Goal: Transaction & Acquisition: Purchase product/service

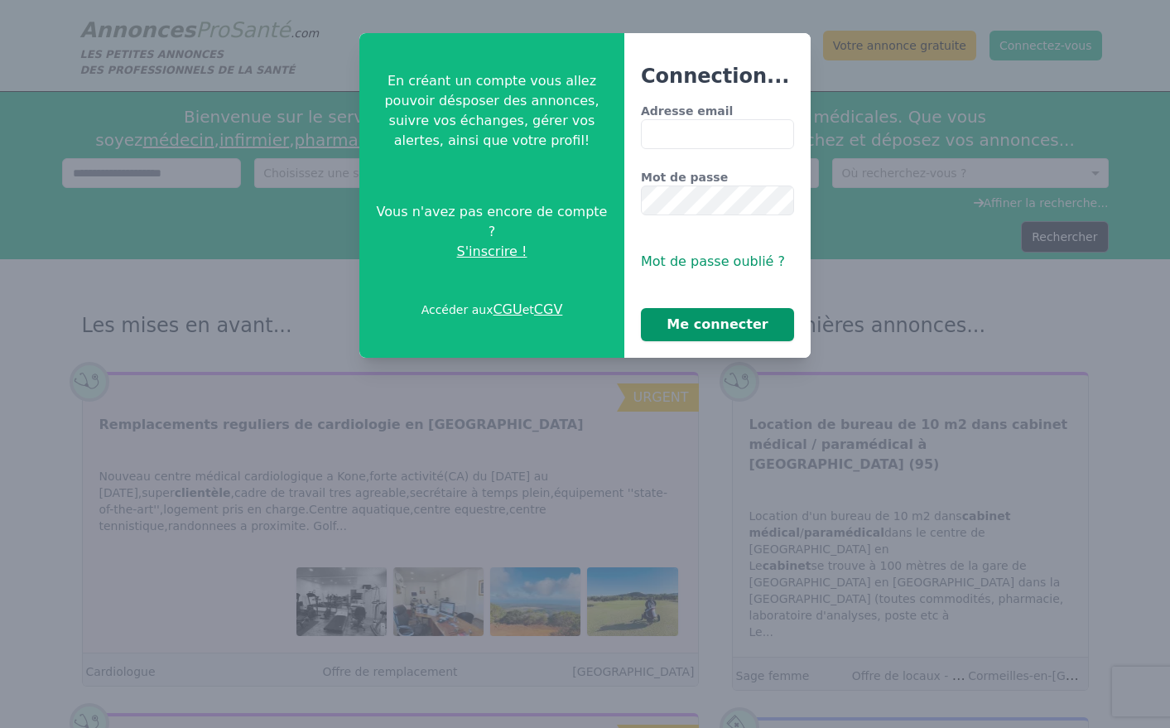
type input "**********"
click at [688, 327] on button "Me connecter" at bounding box center [717, 324] width 153 height 33
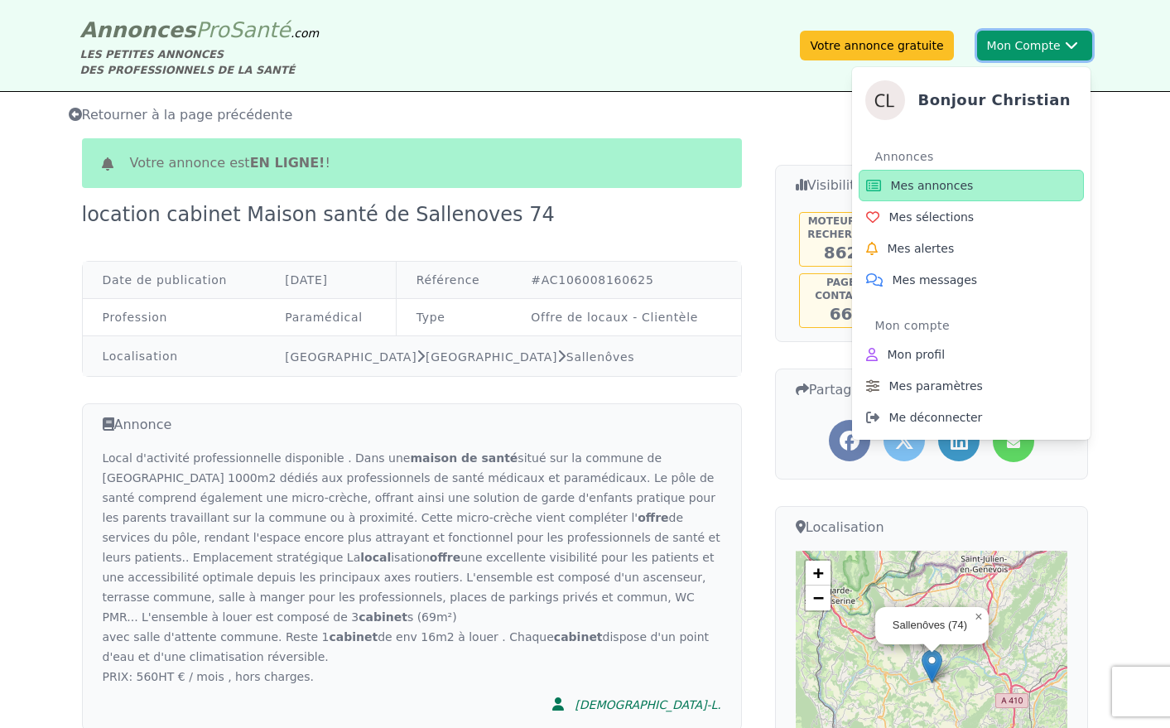
click at [1018, 46] on button "Mon Compte Bonjour Christian Annonces Mes annonces Mes sélections Mes alertes M…" at bounding box center [1034, 46] width 115 height 30
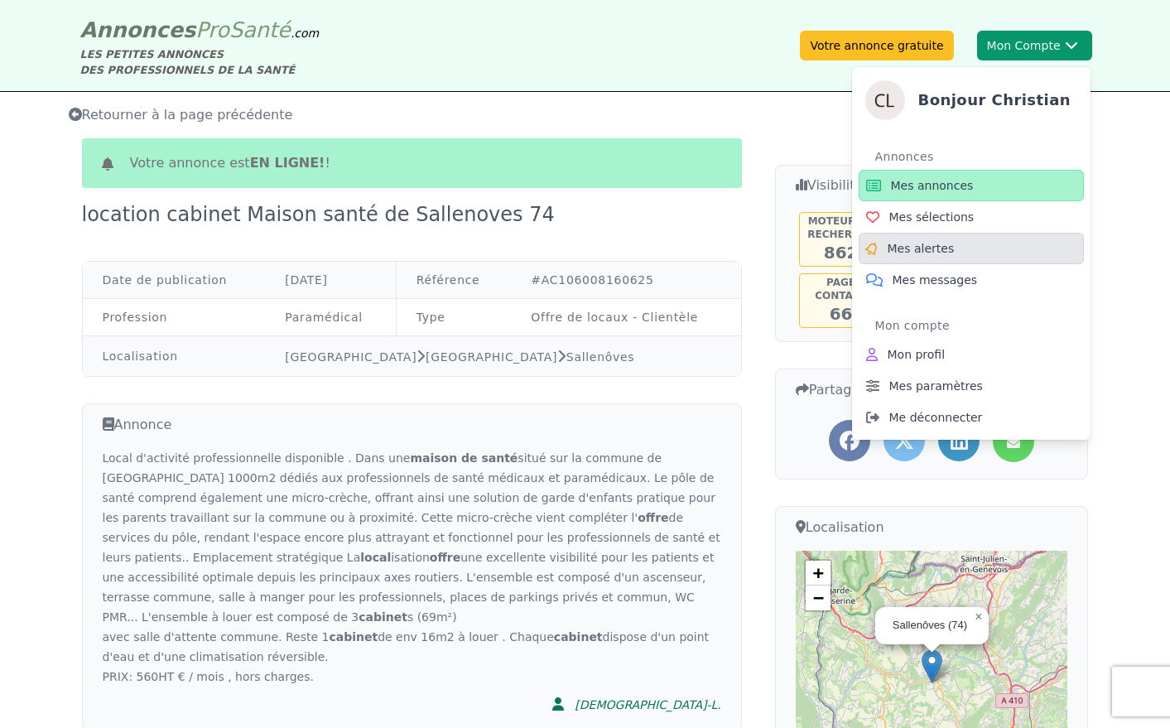
click at [911, 253] on span "Mes alertes" at bounding box center [921, 248] width 67 height 17
click at [947, 185] on span "Mes annonces" at bounding box center [932, 185] width 83 height 17
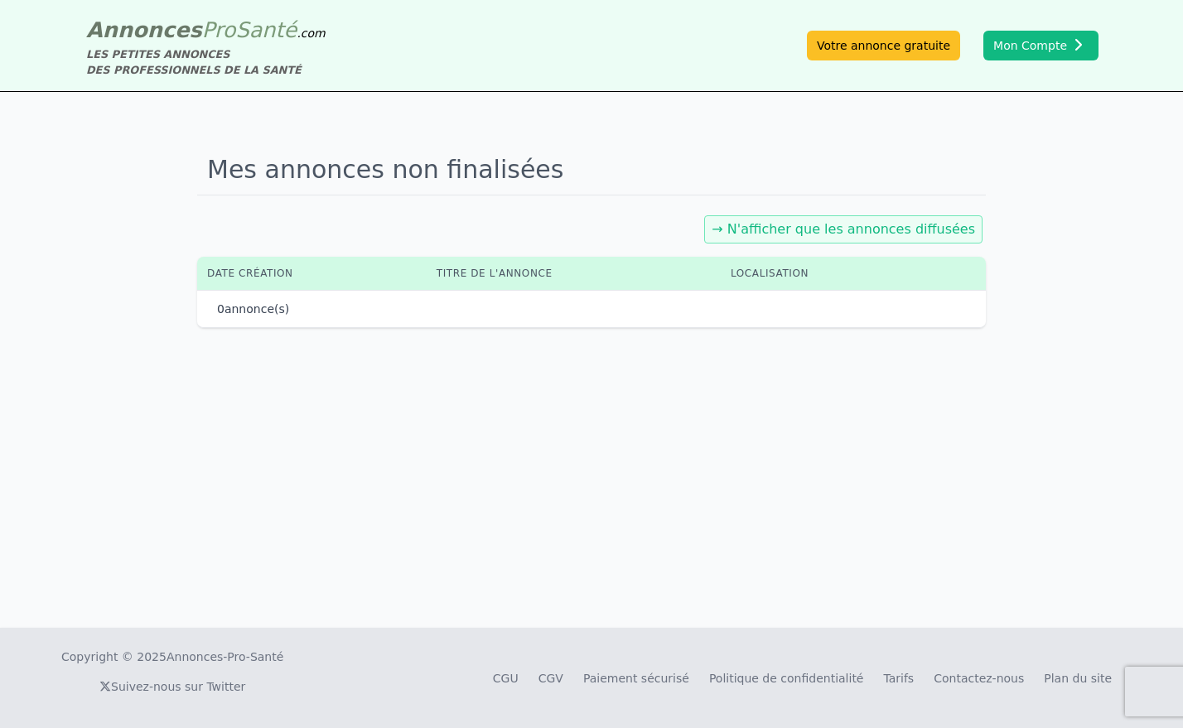
click at [794, 229] on link "→ N'afficher que les annonces diffusées" at bounding box center [842, 229] width 263 height 16
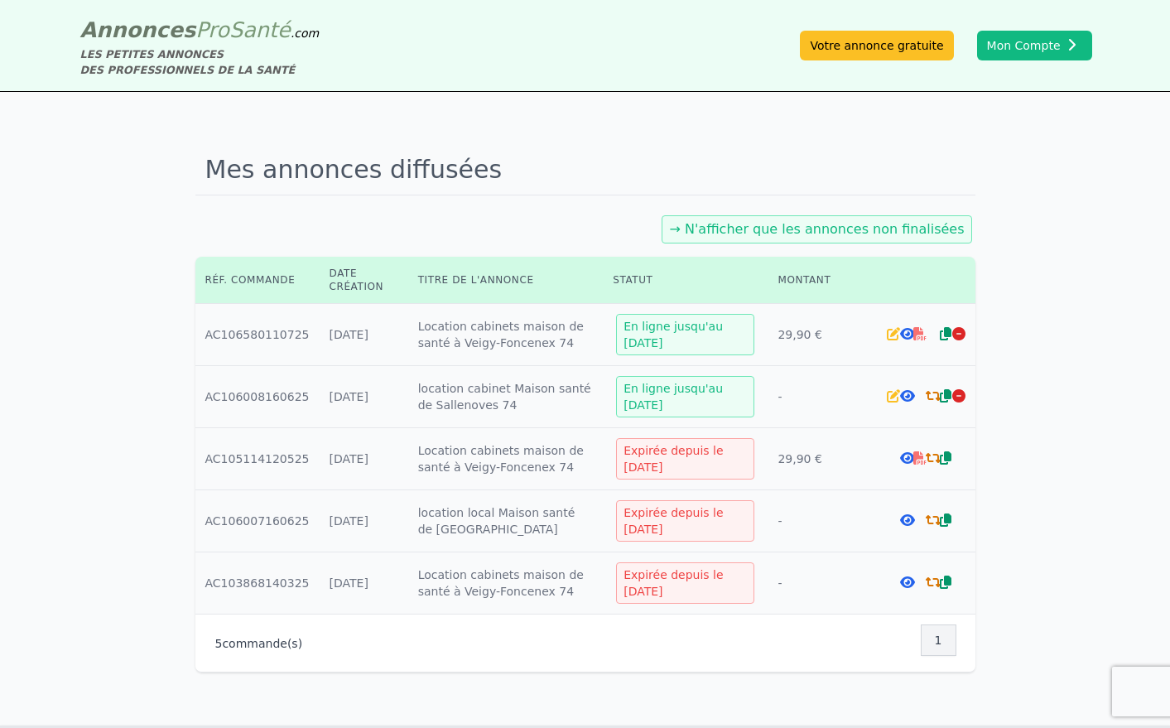
click at [927, 397] on icon at bounding box center [933, 395] width 15 height 13
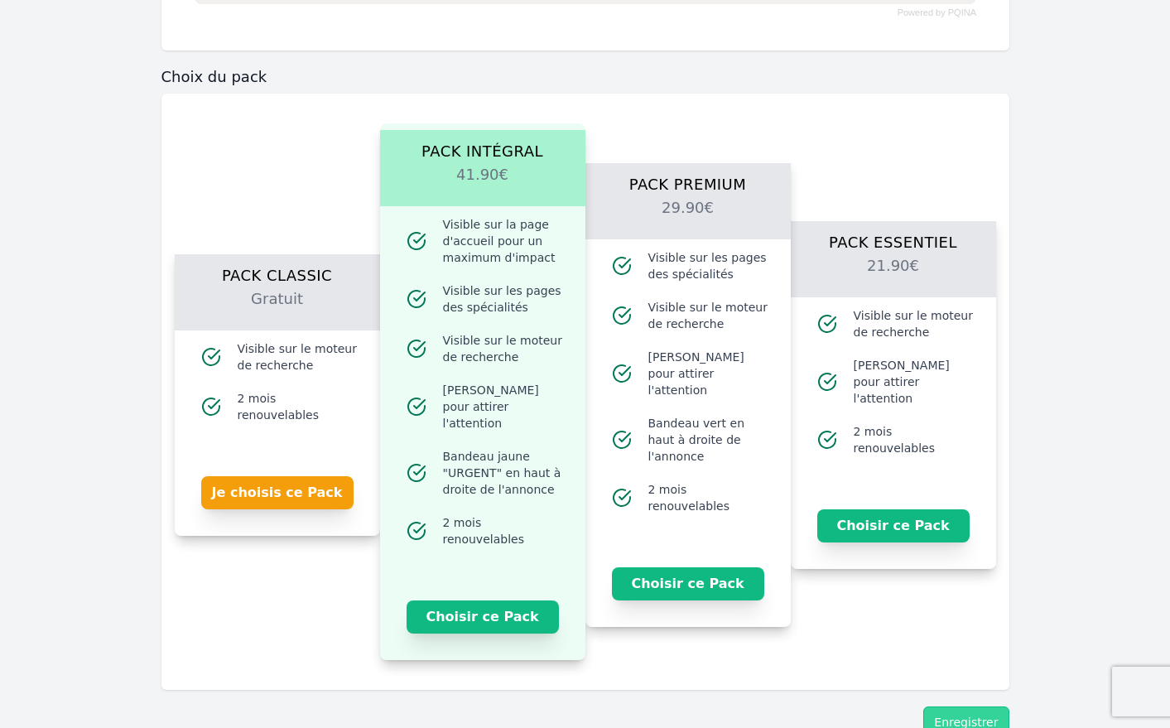
scroll to position [1637, 0]
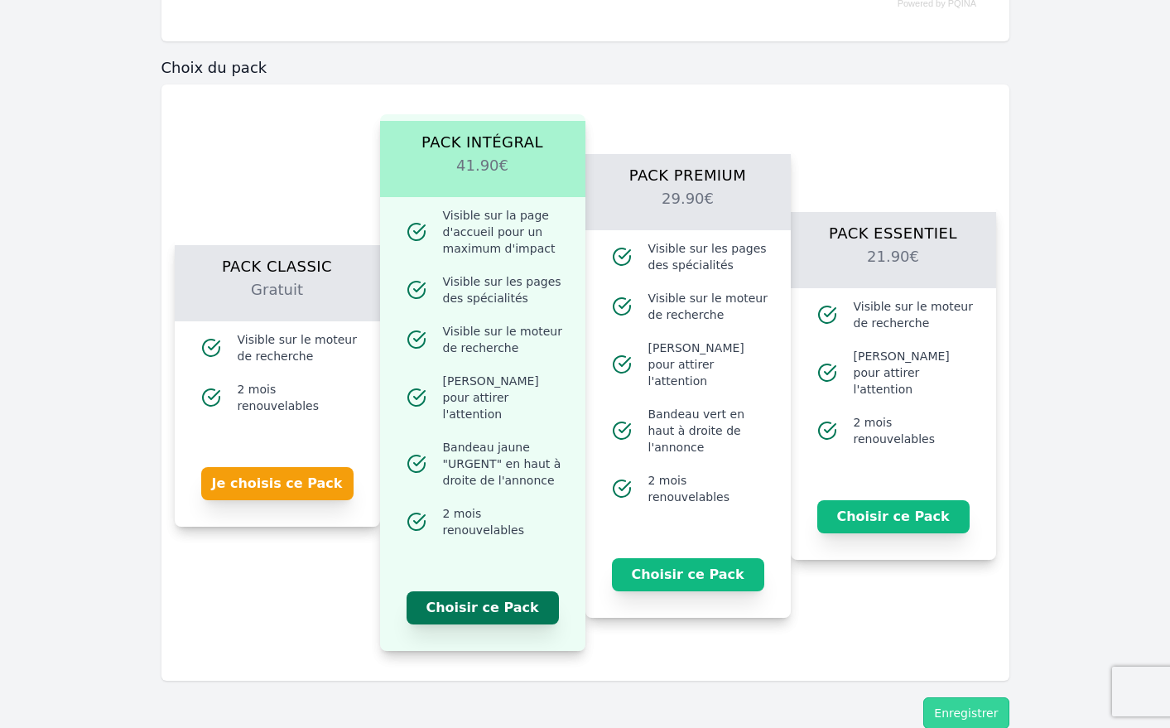
click at [484, 592] on button "Choisir ce Pack" at bounding box center [483, 607] width 152 height 33
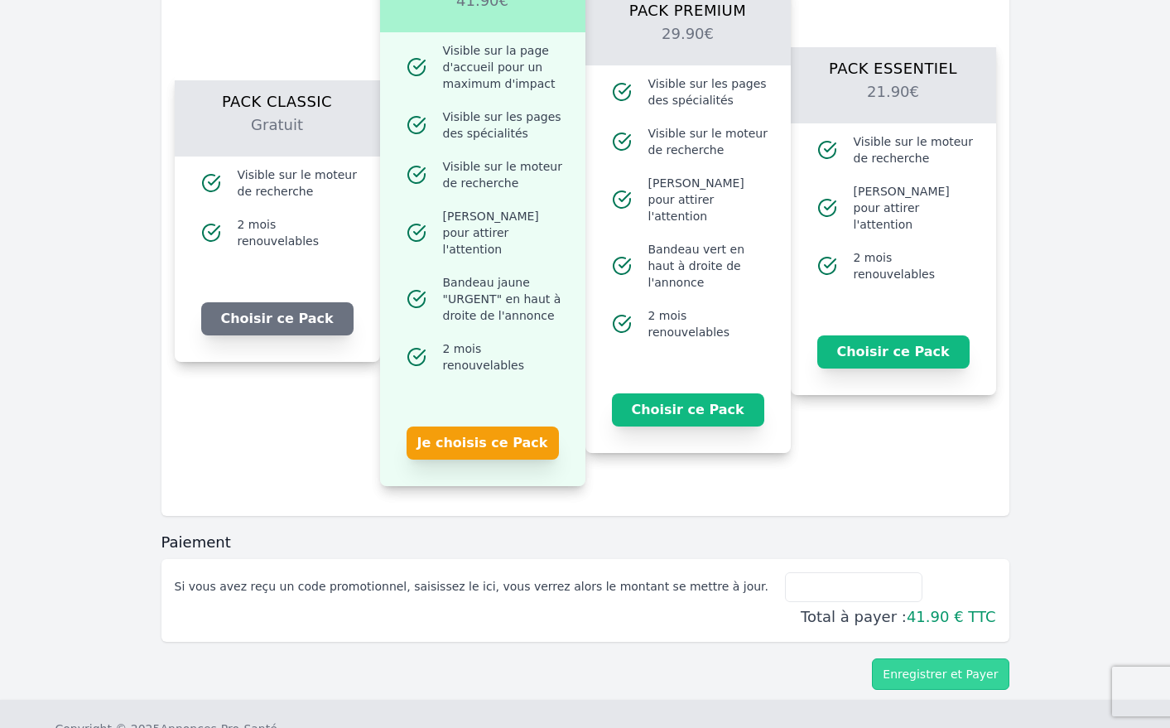
scroll to position [1858, 0]
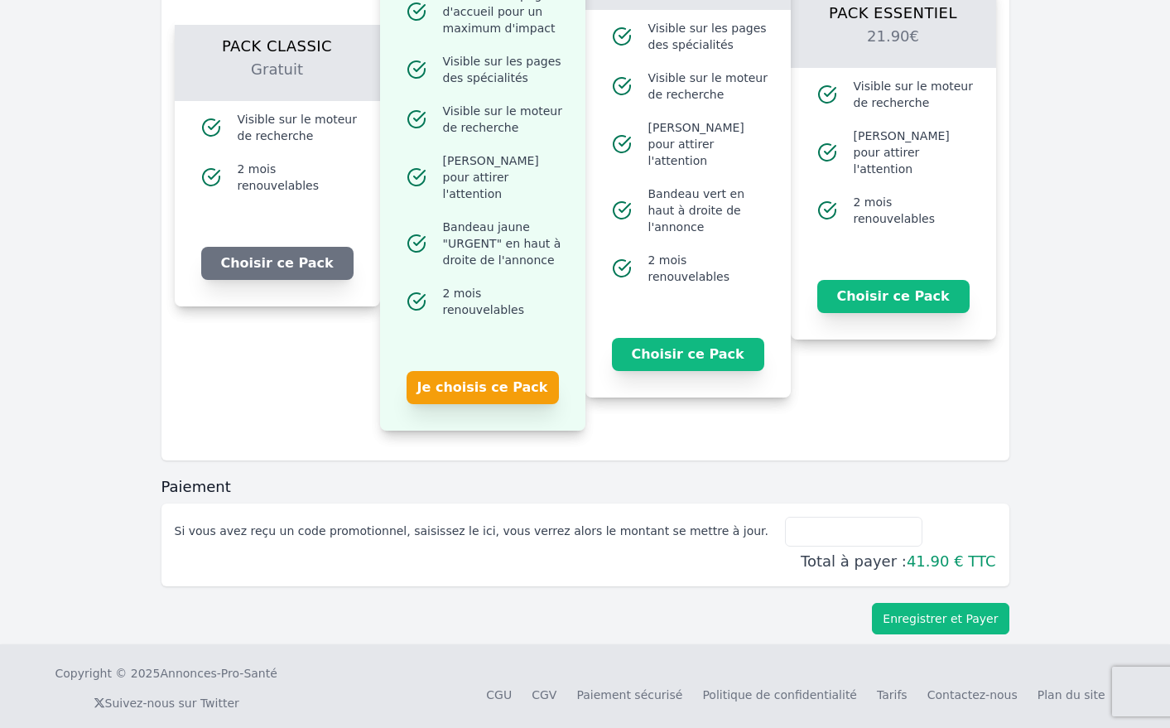
click at [927, 605] on button "Enregistrer et Payer" at bounding box center [940, 618] width 137 height 31
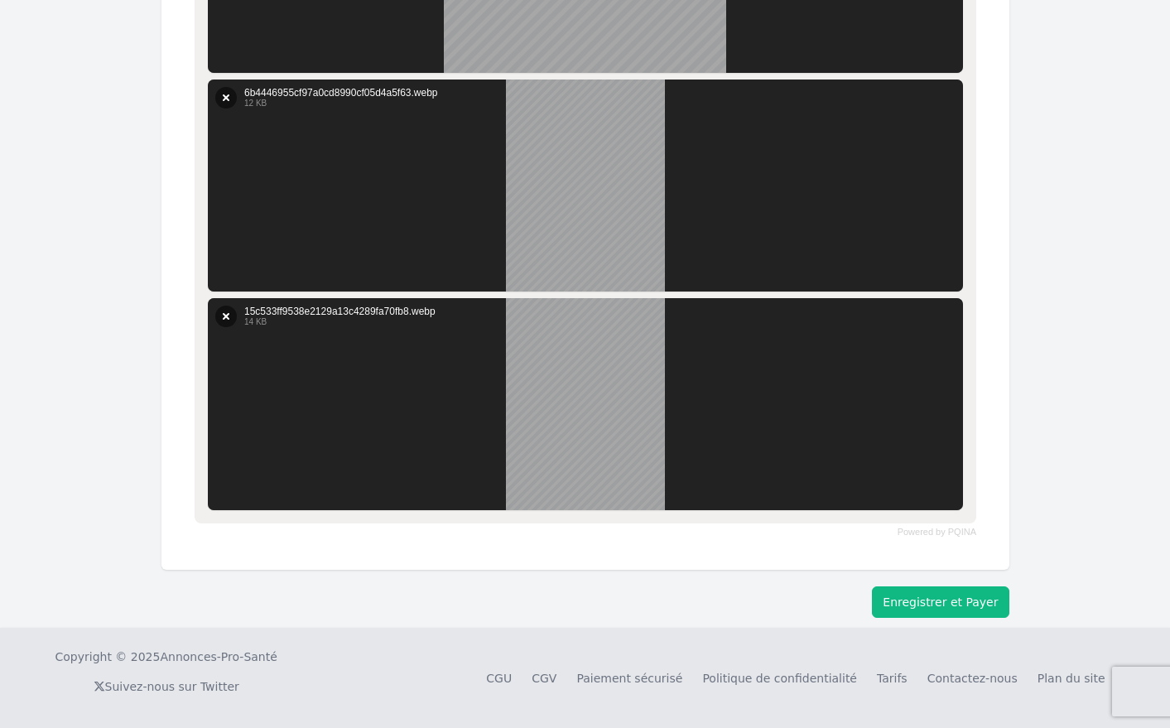
scroll to position [1109, 0]
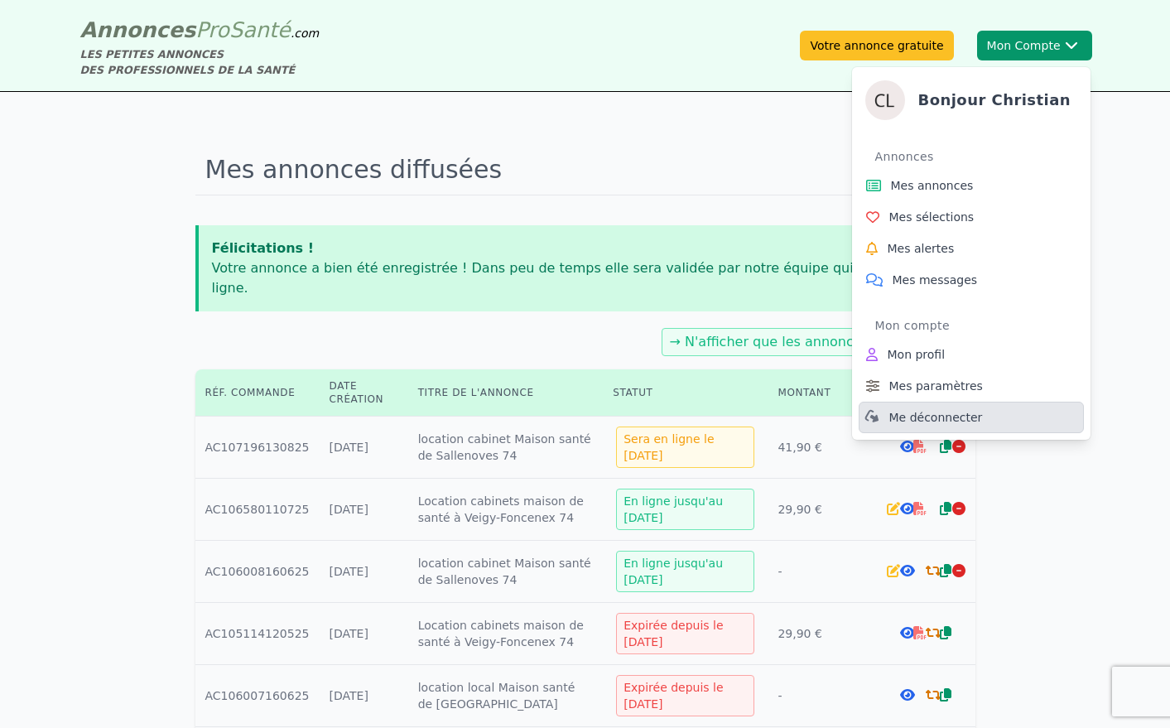
click at [956, 417] on span "Me déconnecter" at bounding box center [936, 417] width 94 height 17
